Goal: Navigation & Orientation: Find specific page/section

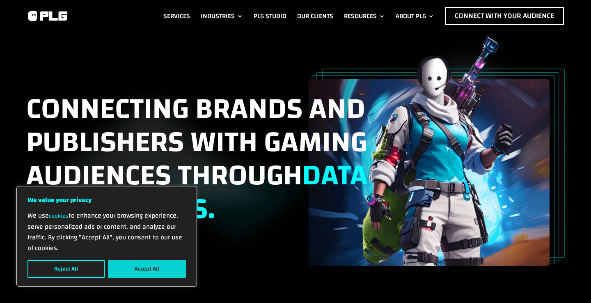
click at [165, 264] on button "Accept All" at bounding box center [147, 269] width 78 height 18
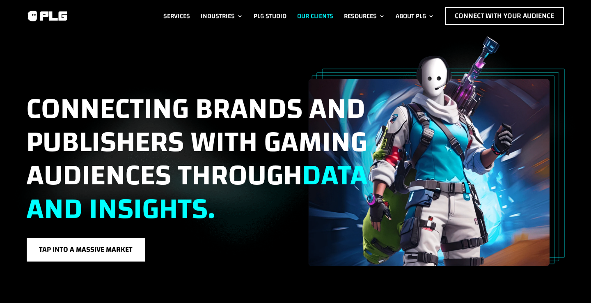
click at [312, 7] on link "Our Clients" at bounding box center [315, 16] width 36 height 18
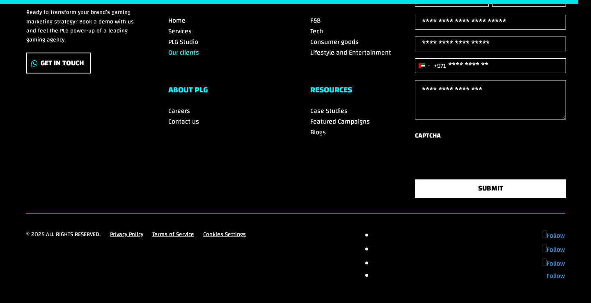
scroll to position [1174, 0]
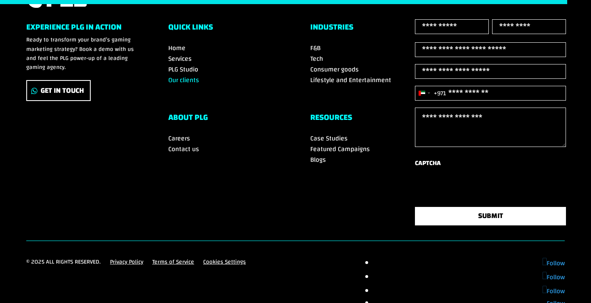
click at [328, 135] on span "Case Studies" at bounding box center [328, 138] width 37 height 12
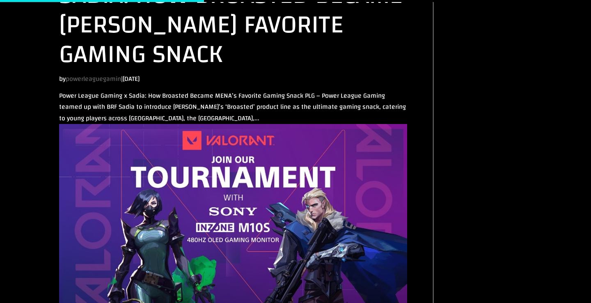
scroll to position [630, 0]
